Goal: Task Accomplishment & Management: Use online tool/utility

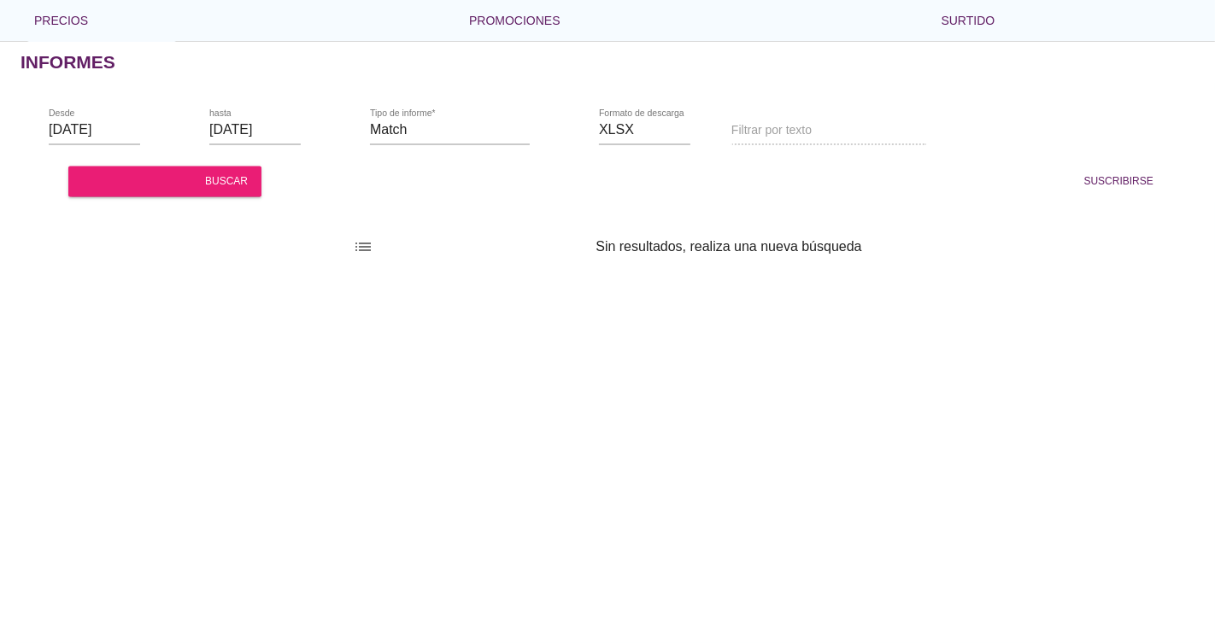
click at [422, 132] on font "libros de la biblioteca" at bounding box center [580, 130] width 425 height 20
click at [261, 132] on font "libros de la biblioteca" at bounding box center [351, 130] width 425 height 20
click at [382, 132] on font "libros de la biblioteca" at bounding box center [580, 130] width 425 height 20
click at [111, 132] on font "rango de fechas" at bounding box center [191, 130] width 277 height 20
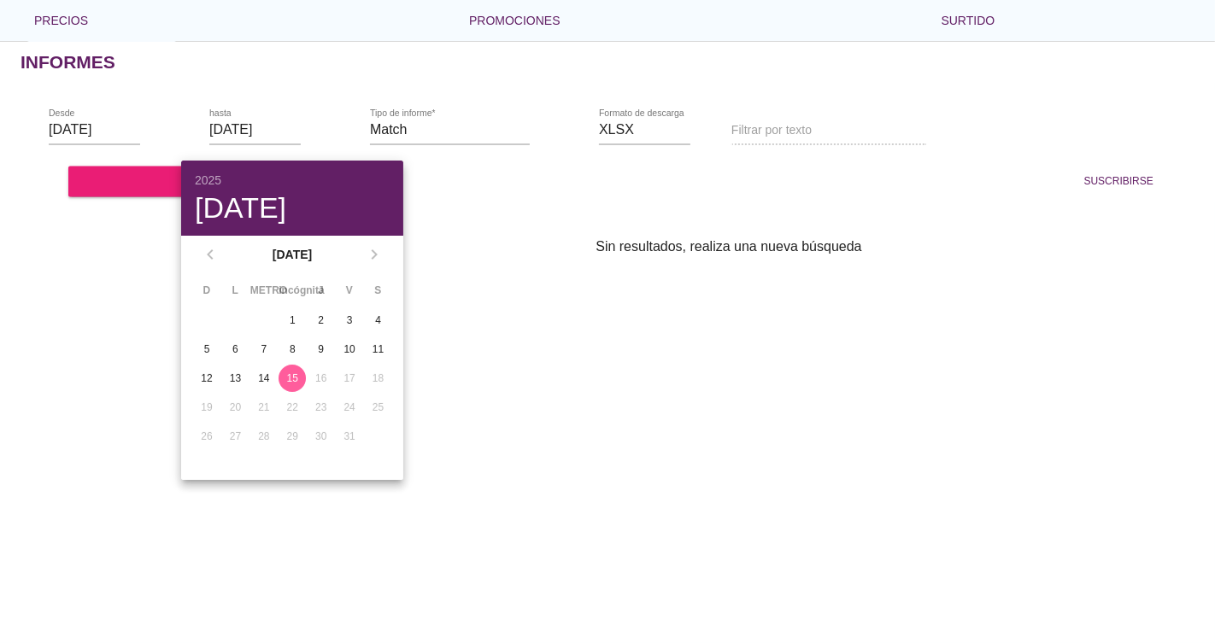
click at [302, 379] on div "15" at bounding box center [291, 378] width 27 height 15
drag, startPoint x: 294, startPoint y: 379, endPoint x: 314, endPoint y: 203, distance: 177.1
click at [294, 378] on font "15" at bounding box center [292, 378] width 11 height 12
click at [300, 375] on div "15" at bounding box center [291, 378] width 27 height 15
click at [302, 372] on div "15" at bounding box center [291, 378] width 27 height 15
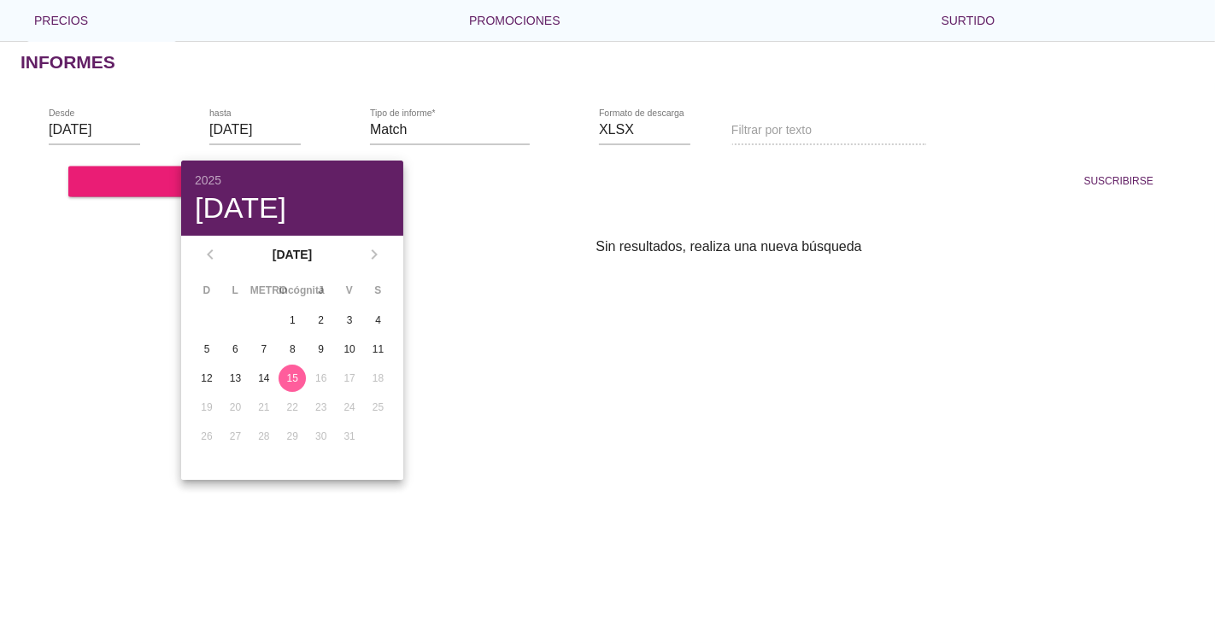
click at [302, 372] on div "15" at bounding box center [291, 378] width 27 height 15
click at [303, 372] on button "15" at bounding box center [291, 378] width 27 height 27
click at [291, 373] on font "15" at bounding box center [292, 378] width 11 height 12
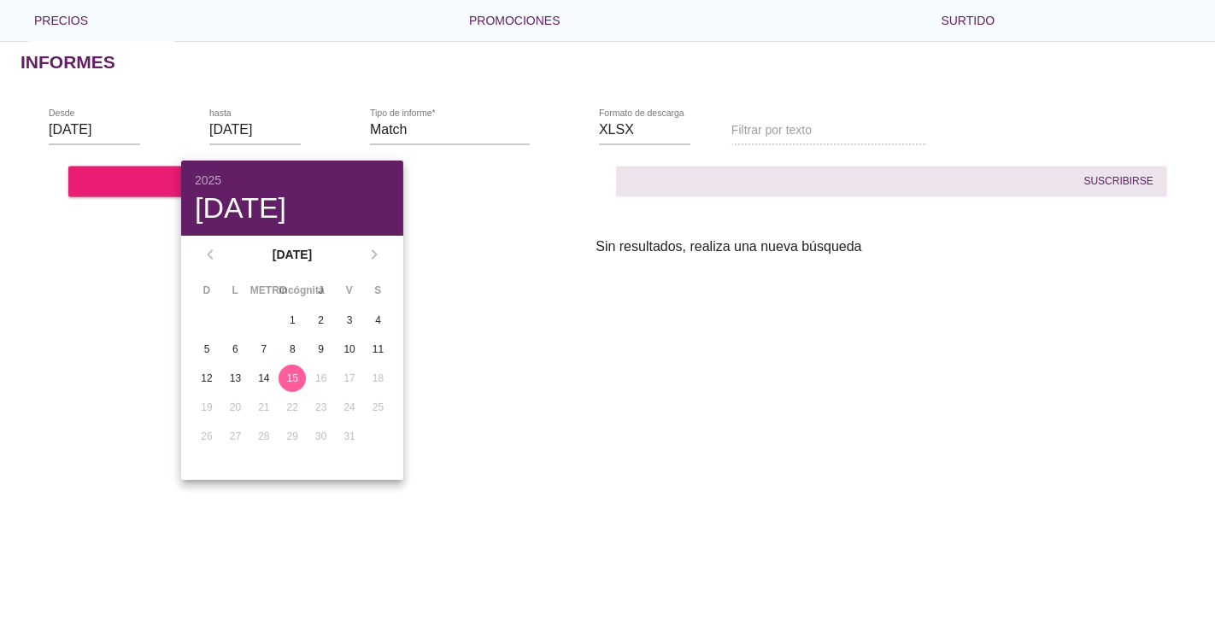
drag, startPoint x: 510, startPoint y: 370, endPoint x: 388, endPoint y: 180, distance: 225.6
click at [510, 358] on div "Informes rango de fechas Desde [DATE] rango de fechas hasta [DATE] libros de la…" at bounding box center [607, 342] width 1215 height 602
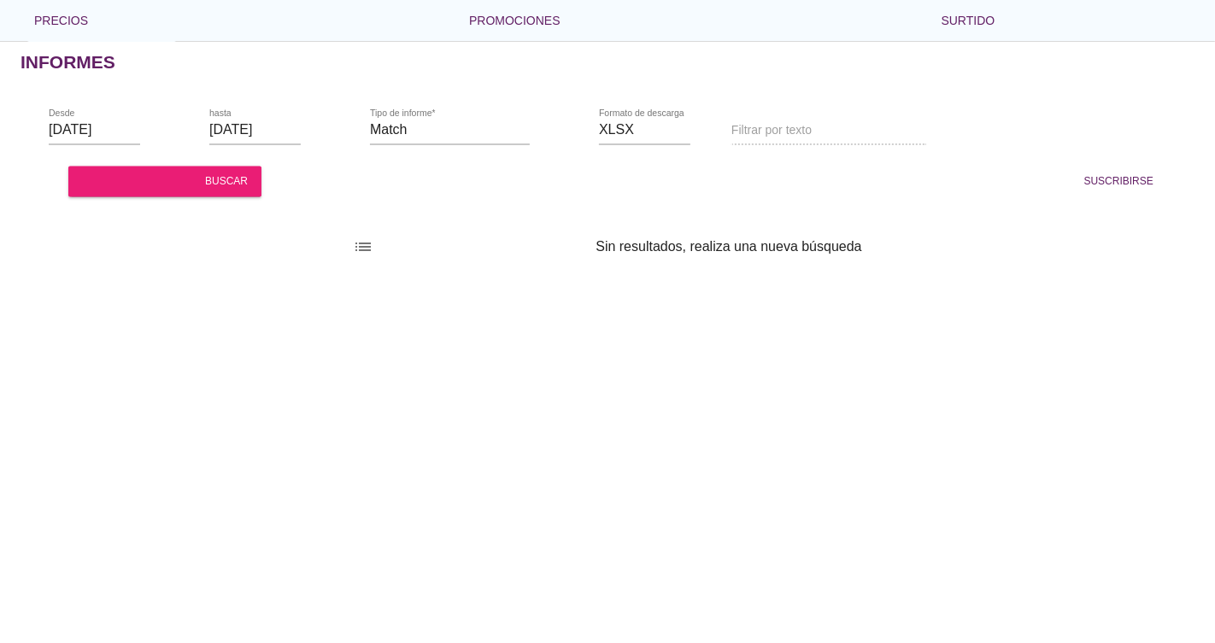
click at [254, 132] on font "libros de la biblioteca" at bounding box center [351, 130] width 425 height 20
click at [102, 127] on font "rango de fechas" at bounding box center [191, 130] width 277 height 20
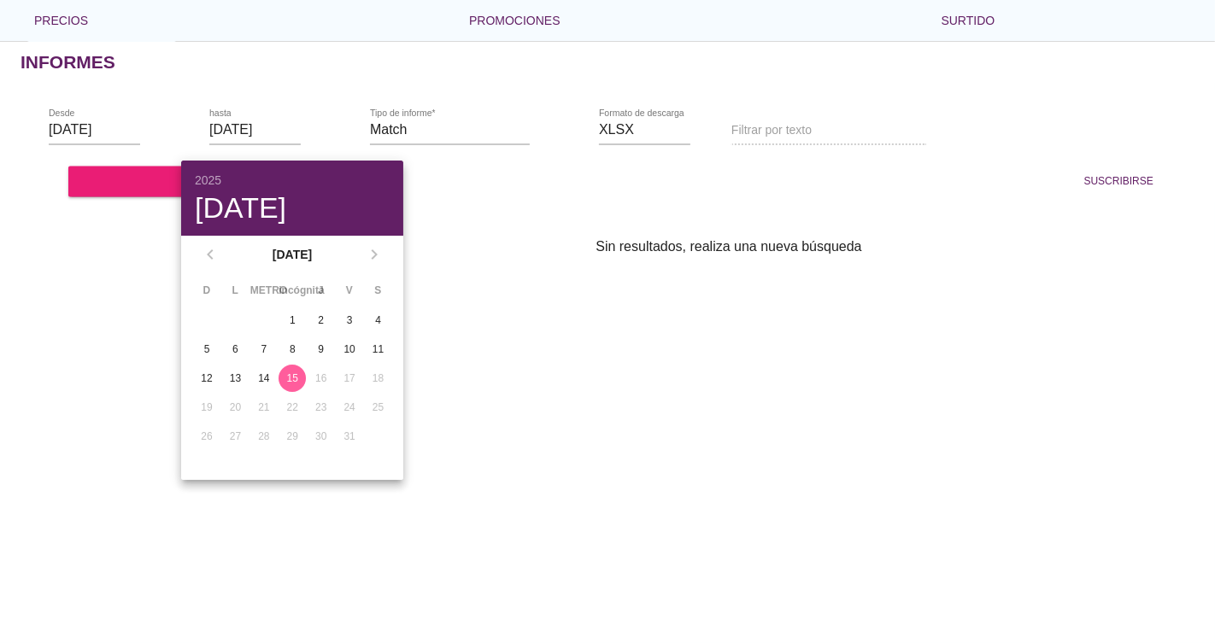
drag, startPoint x: 782, startPoint y: 302, endPoint x: 634, endPoint y: 13, distance: 325.1
click at [782, 300] on div "Informes rango de fechas Desde [DATE] rango de fechas hasta [DATE] libros de la…" at bounding box center [607, 342] width 1215 height 602
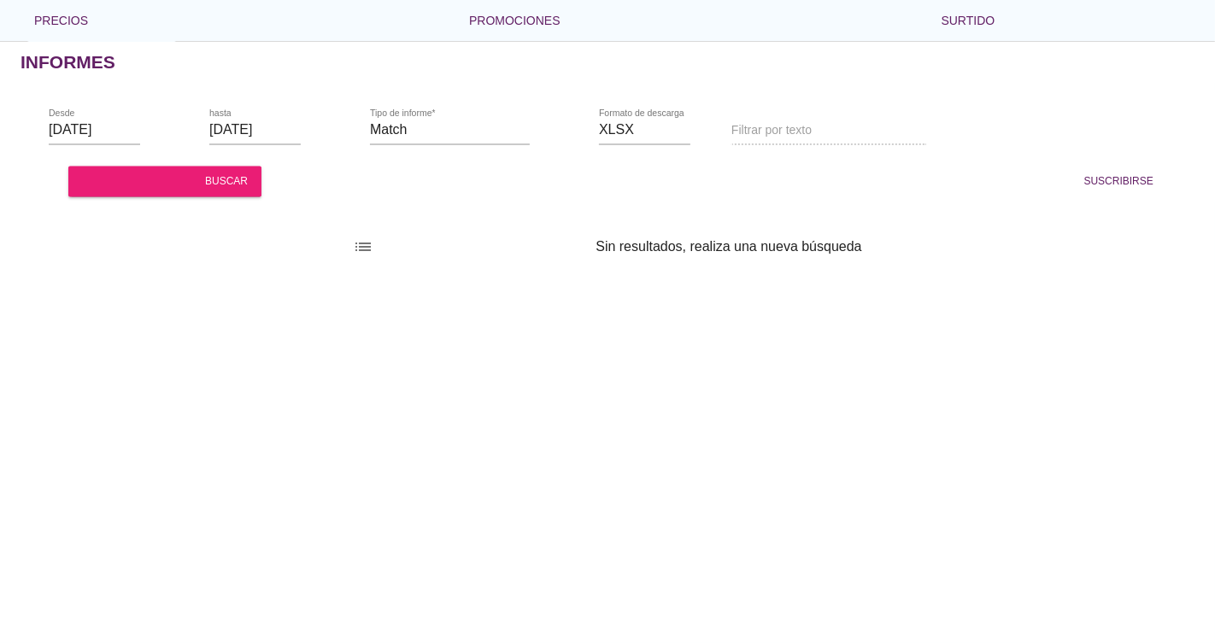
click at [424, 130] on font "libros de la biblioteca" at bounding box center [580, 130] width 425 height 20
drag, startPoint x: 419, startPoint y: 132, endPoint x: 411, endPoint y: 131, distance: 8.7
click at [417, 132] on font "libros de la biblioteca" at bounding box center [580, 130] width 425 height 20
click at [411, 131] on font "libros de la biblioteca" at bounding box center [580, 130] width 425 height 20
click at [248, 175] on font "buscar" at bounding box center [226, 181] width 43 height 12
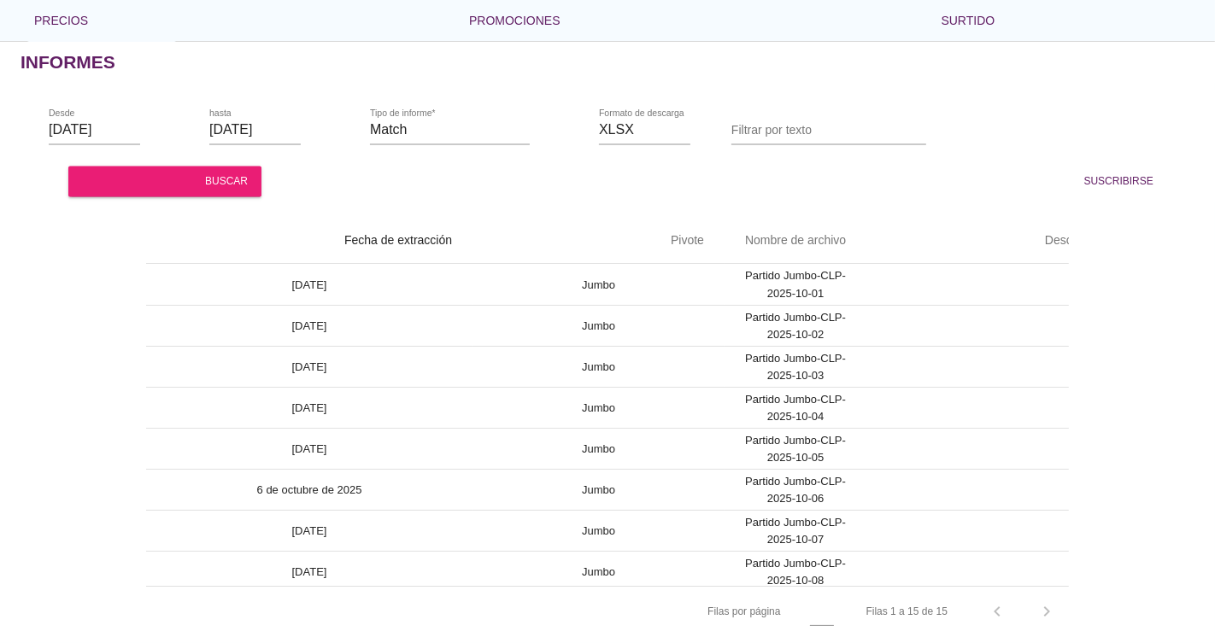
click at [124, 131] on font "rango de fechas" at bounding box center [191, 130] width 277 height 20
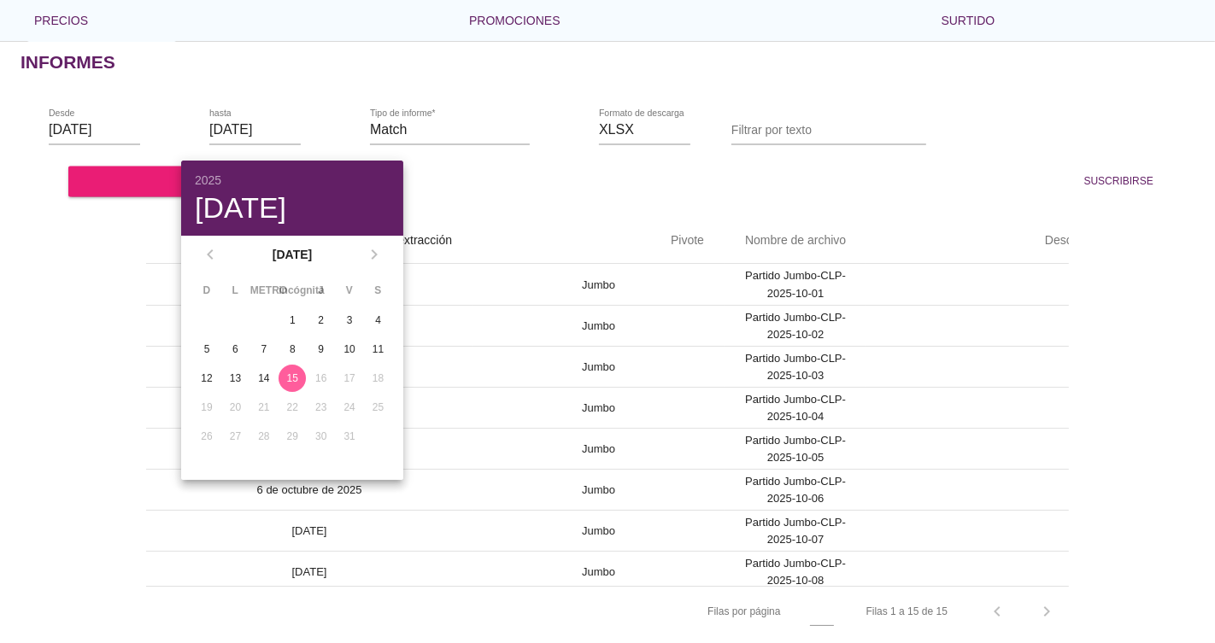
click at [290, 382] on font "15" at bounding box center [292, 378] width 11 height 12
click at [278, 143] on div "hasta [DATE]" at bounding box center [254, 129] width 91 height 27
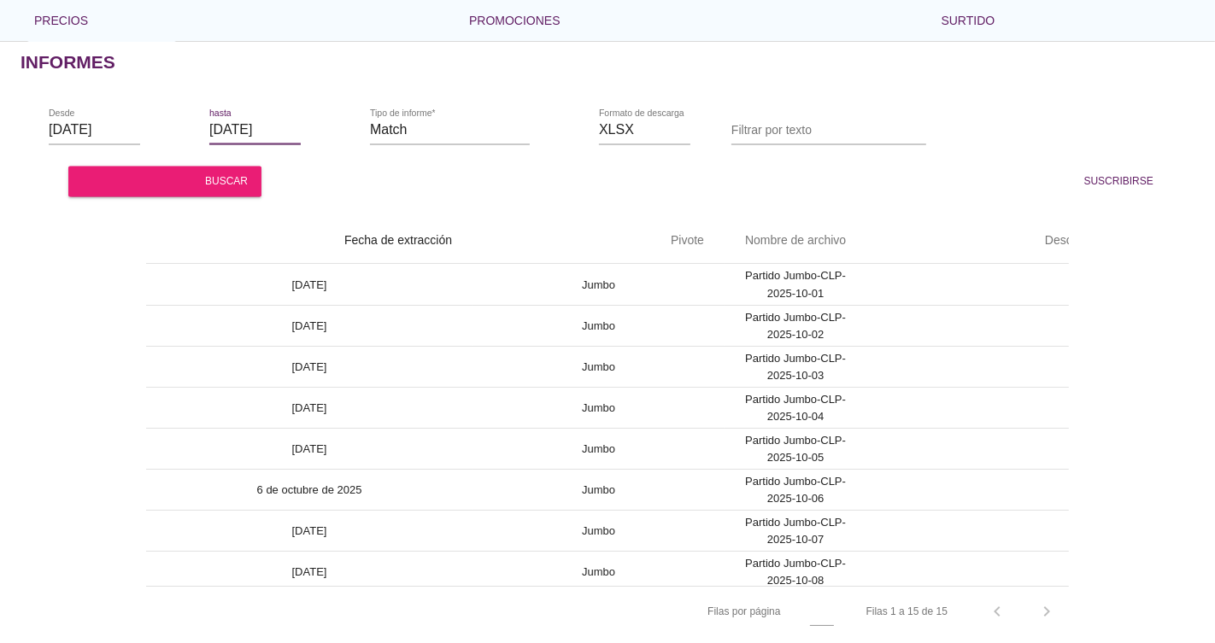
click at [275, 130] on font "libros de la biblioteca" at bounding box center [351, 130] width 425 height 20
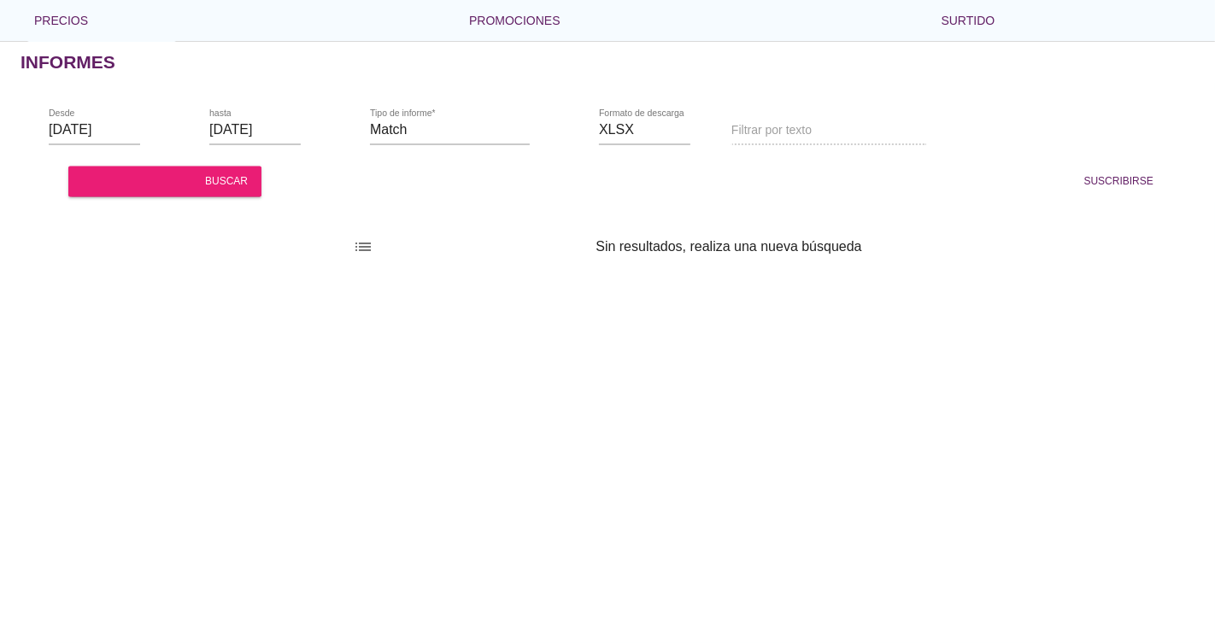
click at [367, 250] on font "lista de filtros" at bounding box center [471, 247] width 236 height 20
click at [366, 240] on font "lista de filtros" at bounding box center [471, 247] width 236 height 20
drag, startPoint x: 653, startPoint y: 155, endPoint x: 500, endPoint y: 169, distance: 154.4
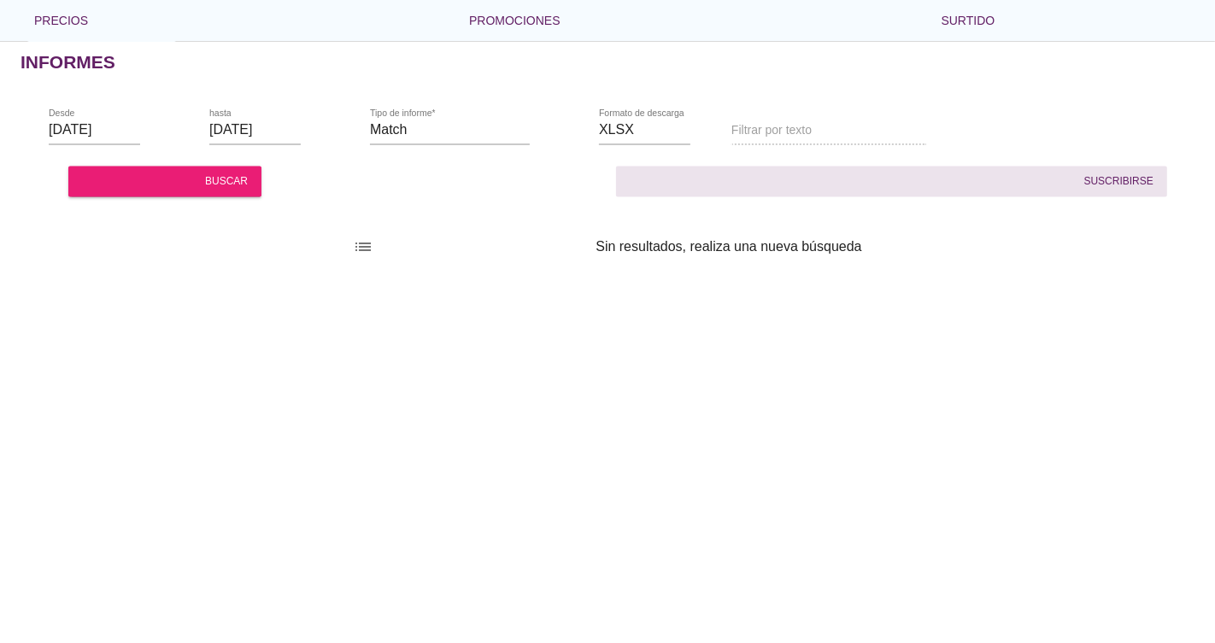
click at [607, 161] on div "rango de fechas Desde 2025-10-01 rango de fechas hasta 2025-10-15 libros de la …" at bounding box center [607, 145] width 1215 height 113
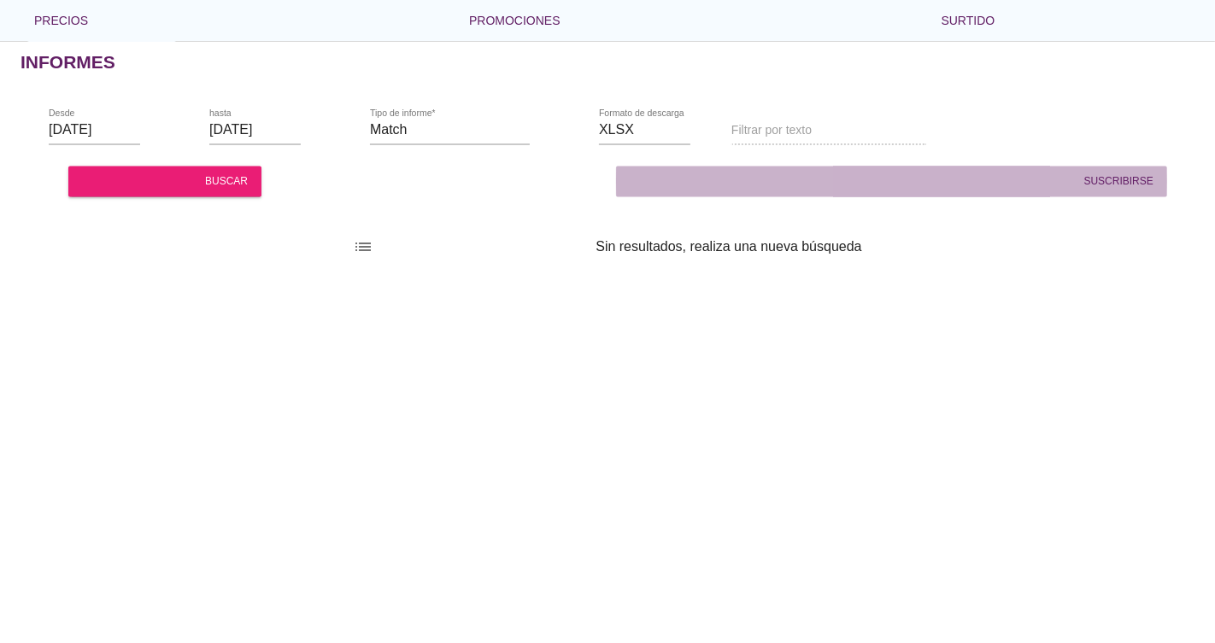
click at [616, 169] on button "notificaciones_activas Suscribirse" at bounding box center [891, 181] width 551 height 31
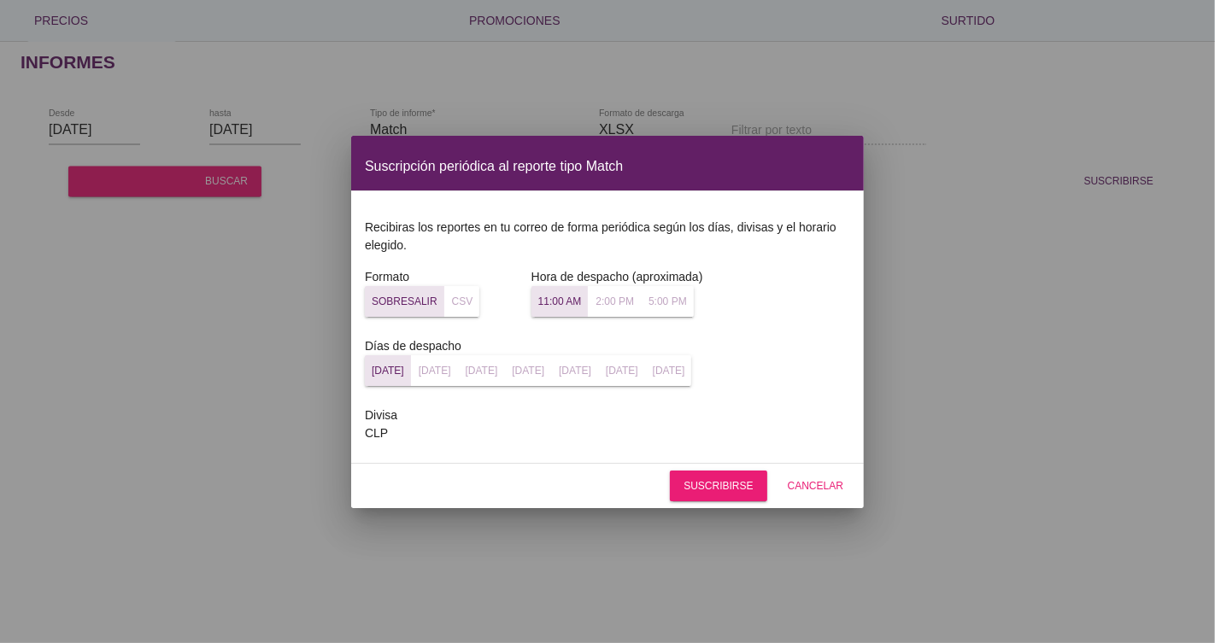
click at [1049, 313] on div at bounding box center [607, 321] width 1215 height 643
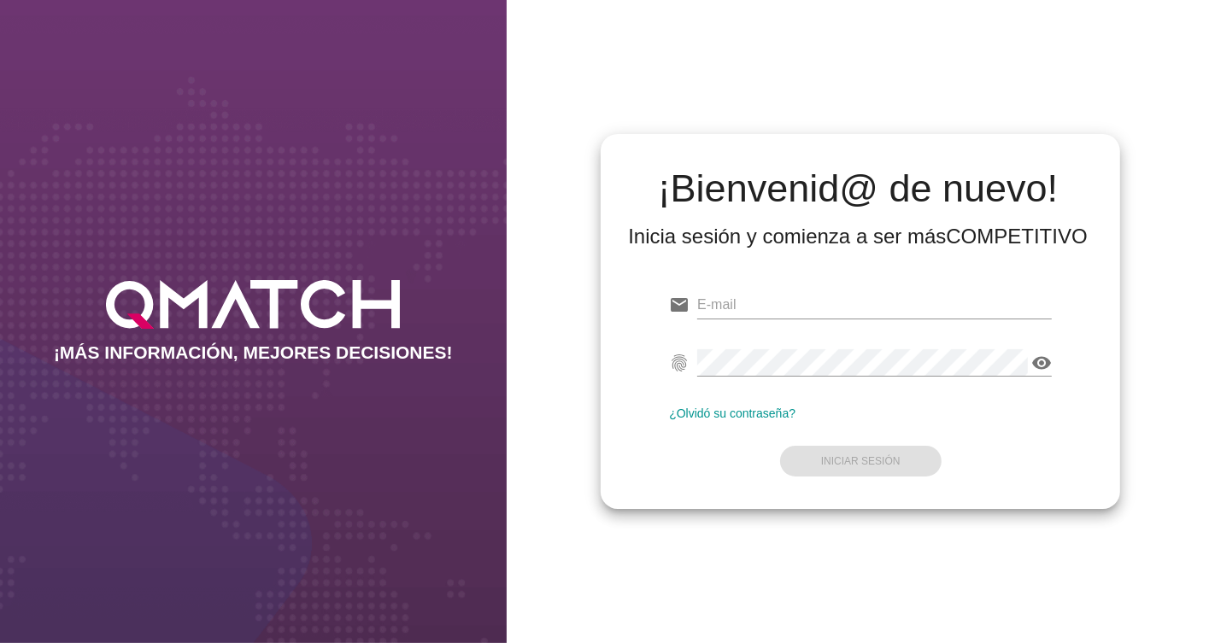
type input "diego.duran@cencosud.cl"
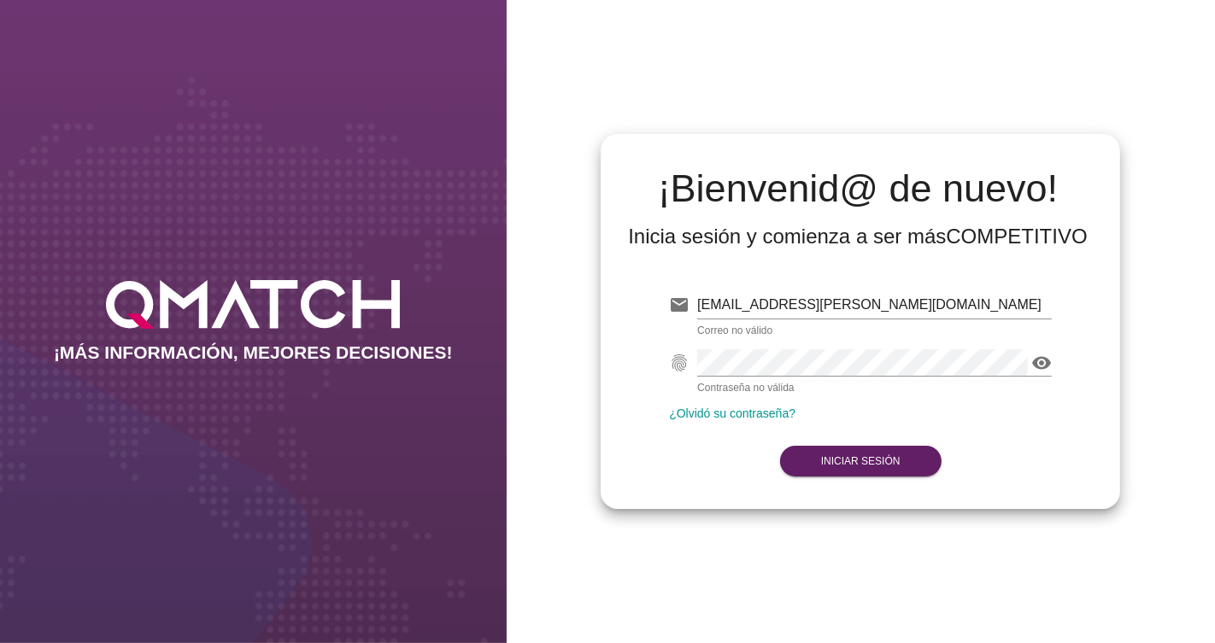
click at [869, 471] on form "email diego.duran@cencosud.cl Correo no válido fingerprint visibility Contraseñ…" at bounding box center [860, 382] width 383 height 202
click at [876, 469] on button "Iniciar Sesión" at bounding box center [860, 461] width 161 height 31
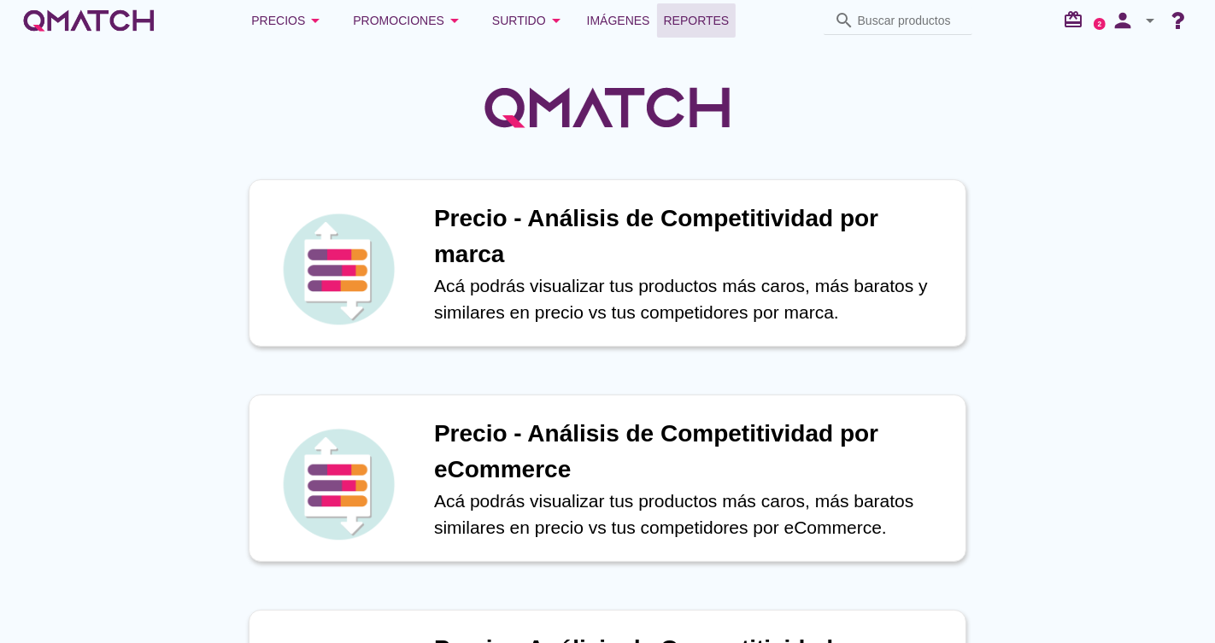
click at [688, 26] on span "Reportes" at bounding box center [697, 20] width 66 height 20
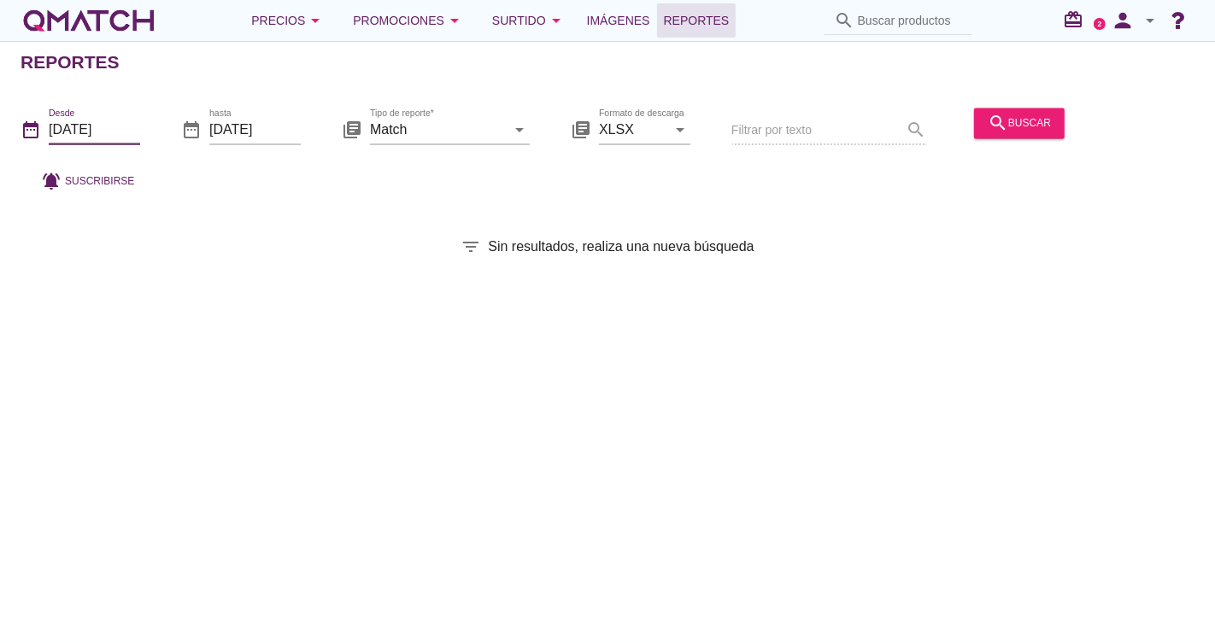
click at [87, 123] on input "[DATE]" at bounding box center [94, 129] width 91 height 27
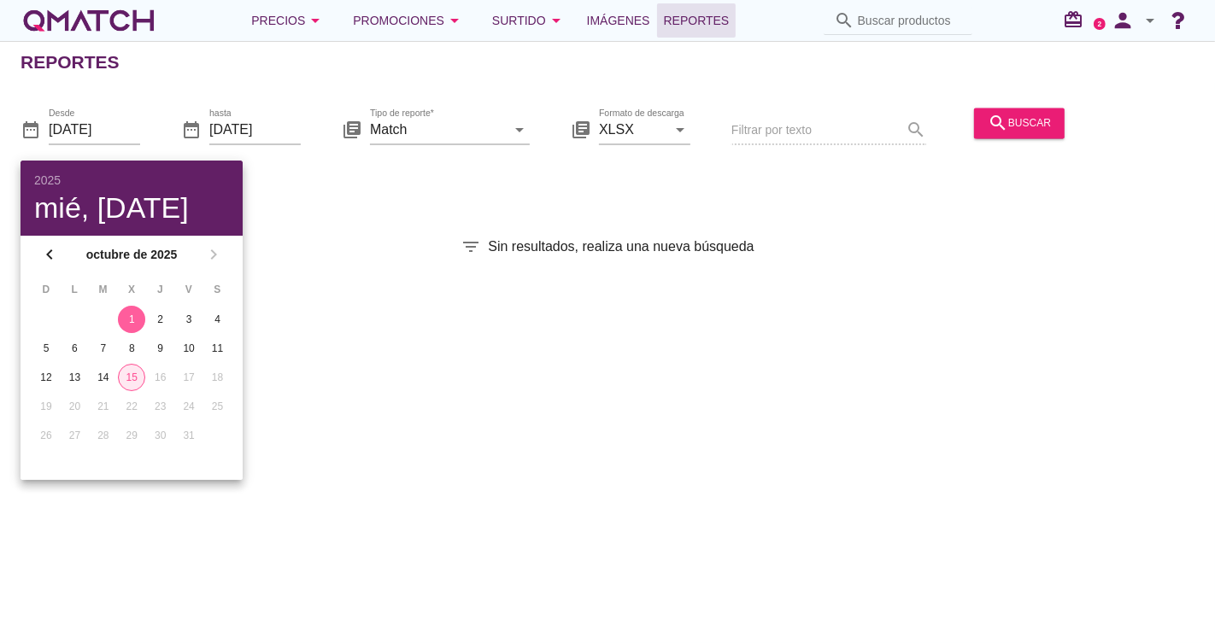
click at [126, 378] on div "15" at bounding box center [132, 377] width 26 height 15
type input "[DATE]"
click at [130, 374] on div "15" at bounding box center [131, 377] width 27 height 15
click at [351, 298] on div "Reportes date_range Desde 2025-10-15 date_range hasta 2025-10-15 library_books …" at bounding box center [607, 342] width 1215 height 602
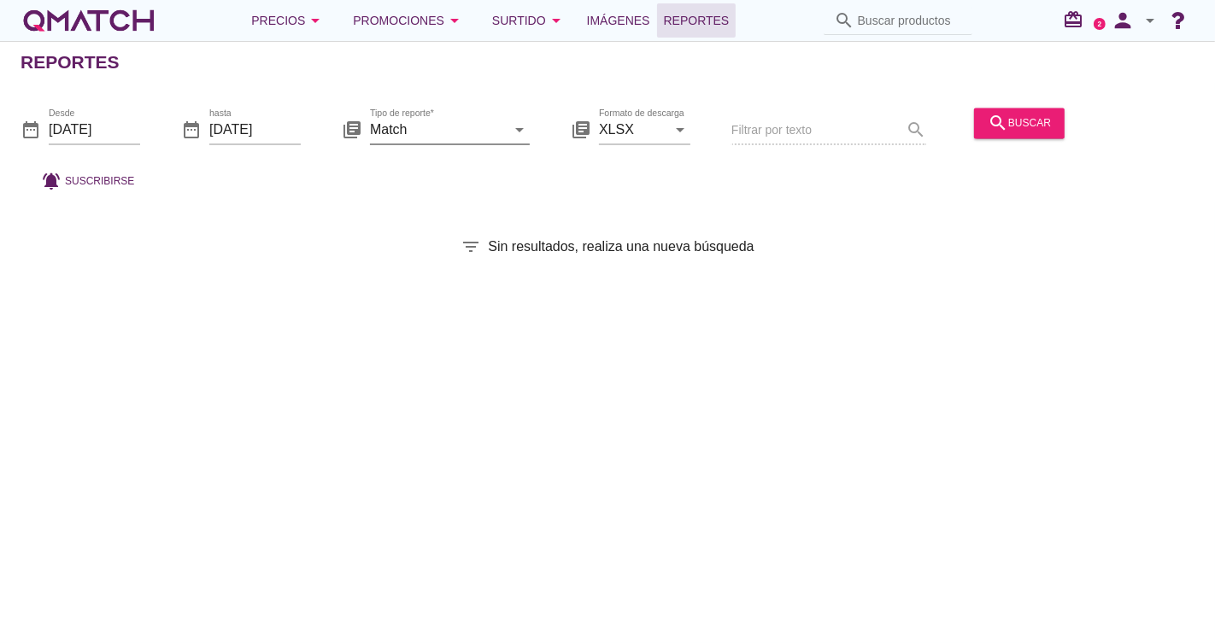
click at [459, 132] on input "Match" at bounding box center [438, 129] width 136 height 27
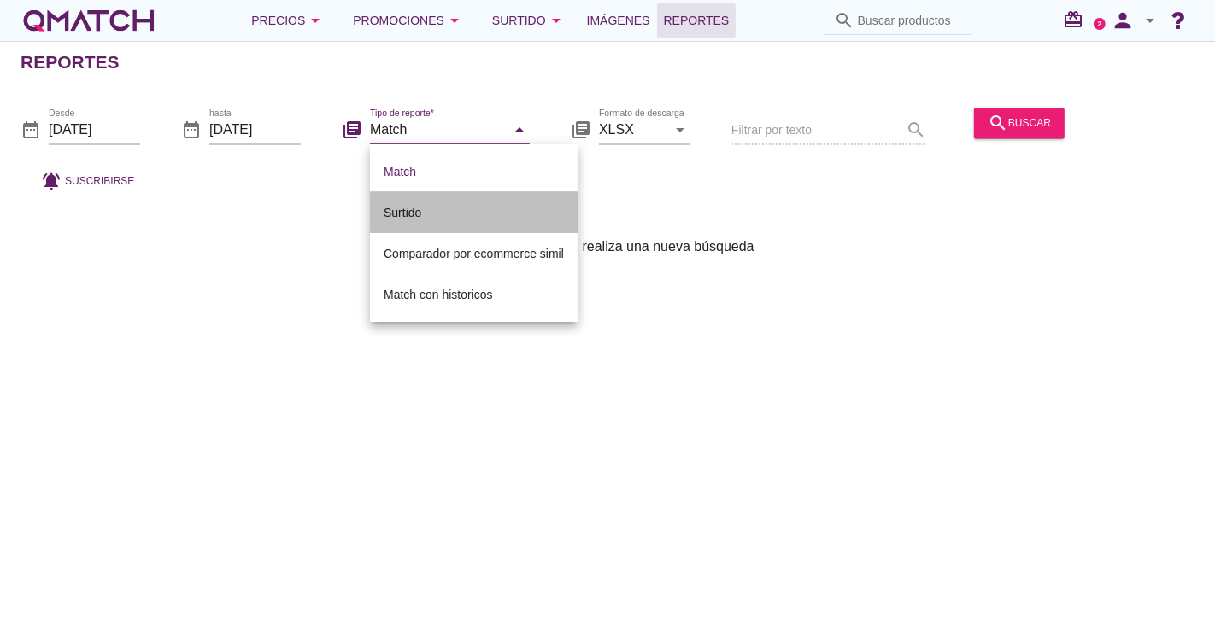
click at [429, 225] on div "Surtido" at bounding box center [474, 212] width 180 height 41
type input "Surtido"
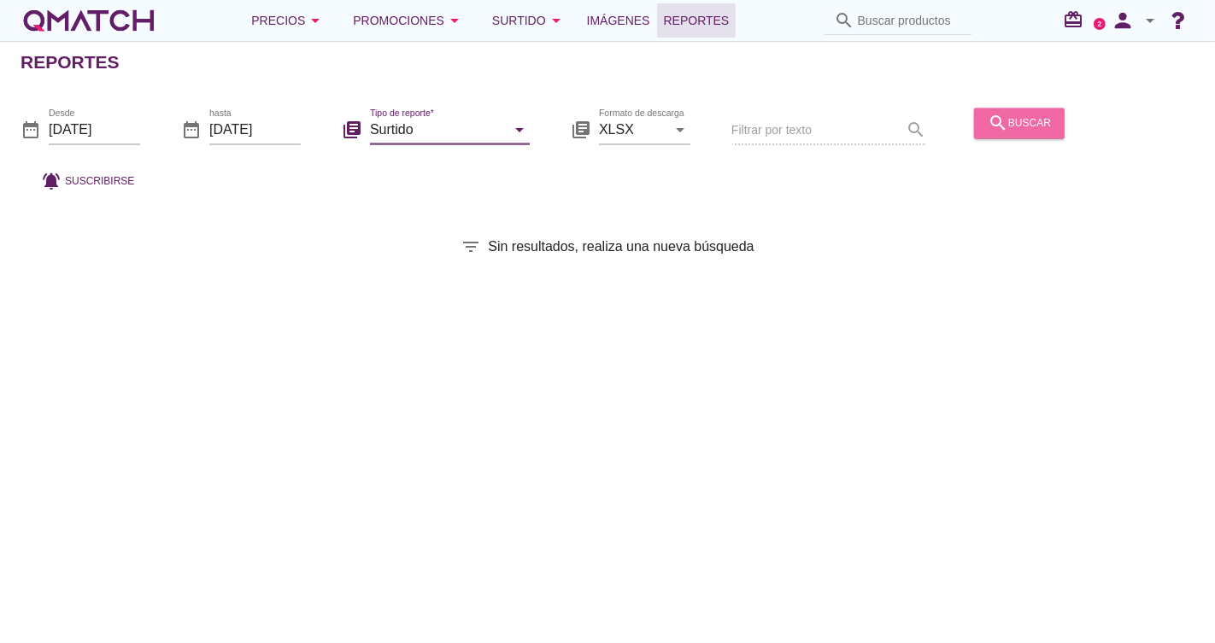
click at [1027, 113] on div "search buscar" at bounding box center [1018, 123] width 63 height 20
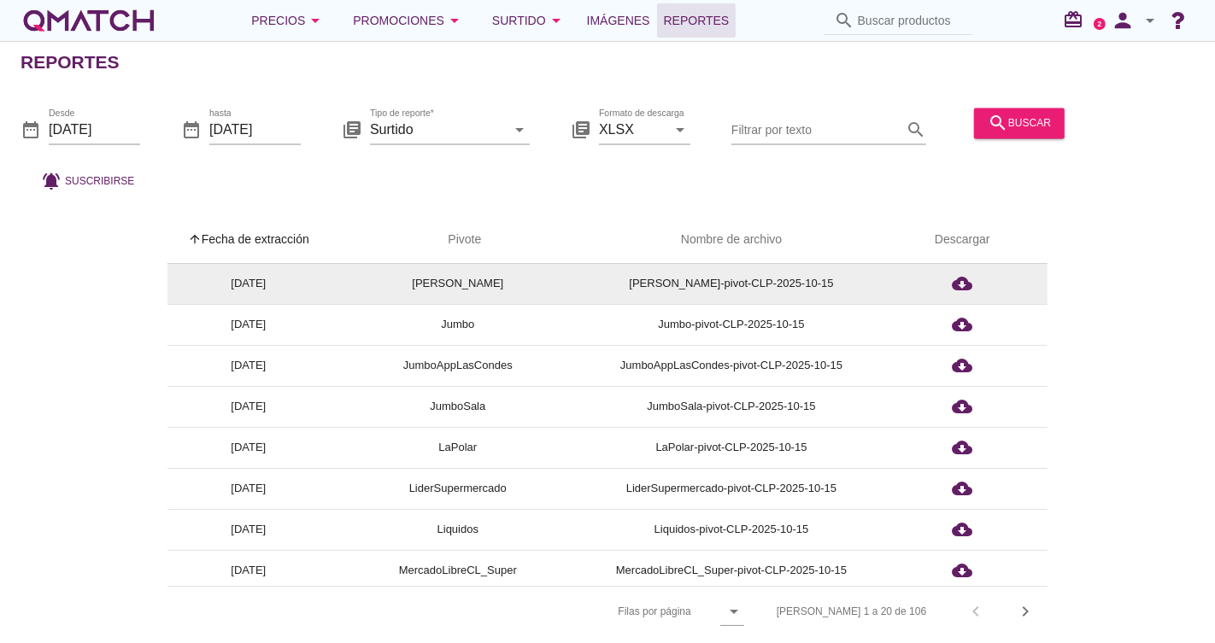
scroll to position [166, 0]
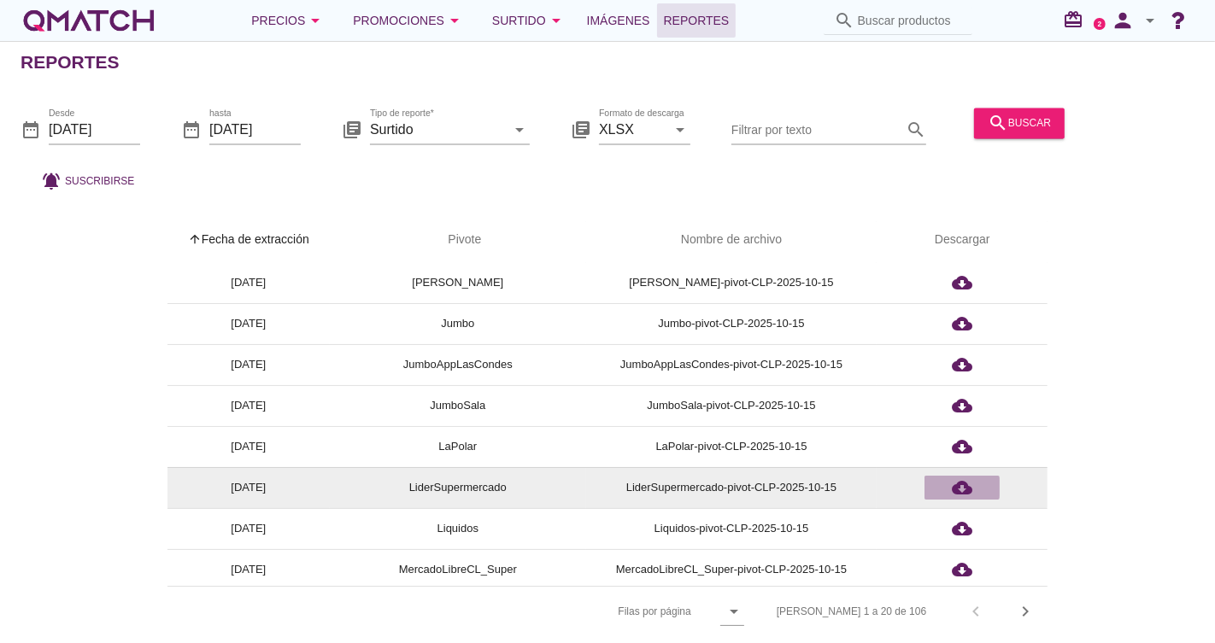
click at [971, 479] on icon "cloud_download" at bounding box center [962, 487] width 20 height 20
